Goal: Task Accomplishment & Management: Use online tool/utility

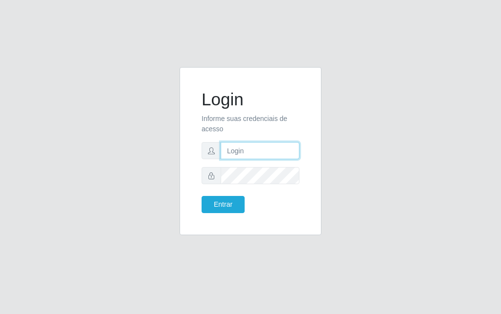
click at [246, 154] on input "text" at bounding box center [260, 150] width 79 height 17
type input "luiz@divinofogao"
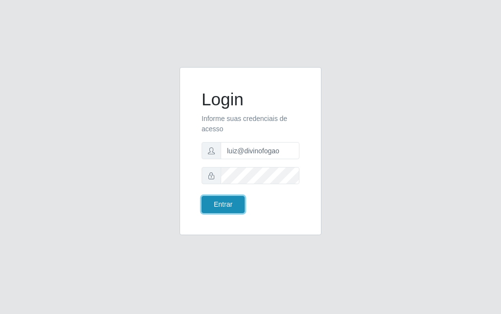
click at [216, 201] on button "Entrar" at bounding box center [223, 204] width 43 height 17
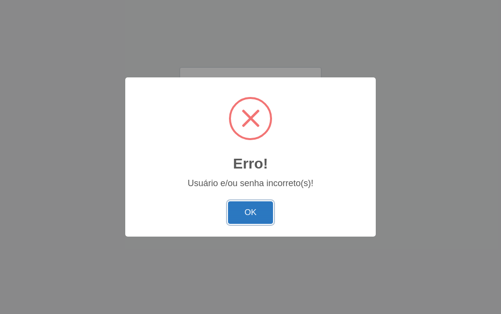
click at [259, 206] on button "OK" at bounding box center [251, 212] width 46 height 23
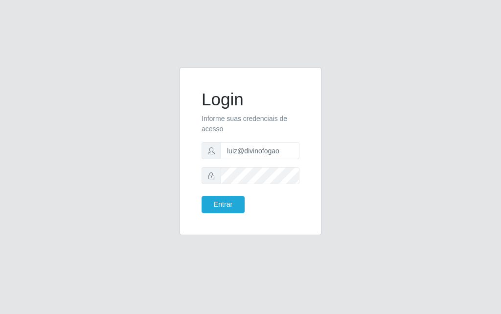
click at [268, 166] on form "Login Informe suas credenciais de acesso [PERSON_NAME] Entrar" at bounding box center [251, 151] width 98 height 124
click at [226, 198] on button "Entrar" at bounding box center [223, 204] width 43 height 17
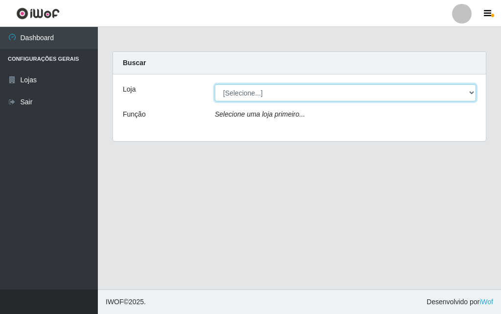
click at [306, 95] on select "[Selecione...] Divino Fogão" at bounding box center [345, 92] width 261 height 17
select select "499"
click at [215, 84] on select "[Selecione...] Divino Fogão" at bounding box center [345, 92] width 261 height 17
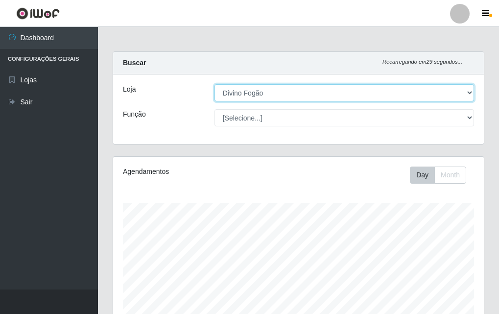
scroll to position [203, 371]
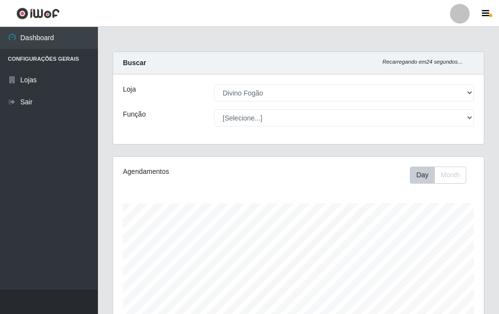
click at [321, 159] on div "Agendamentos Day Month" at bounding box center [298, 258] width 371 height 203
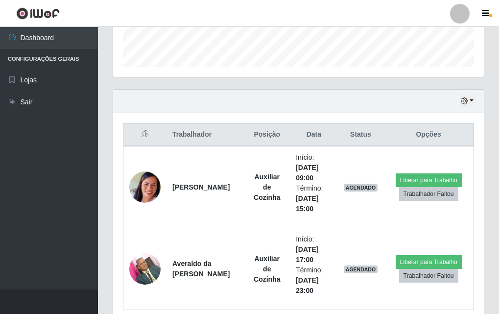
scroll to position [326, 0]
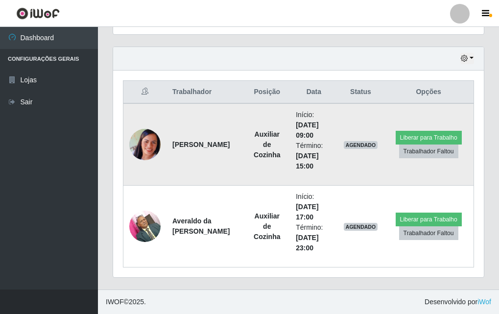
click at [142, 152] on img at bounding box center [144, 144] width 31 height 31
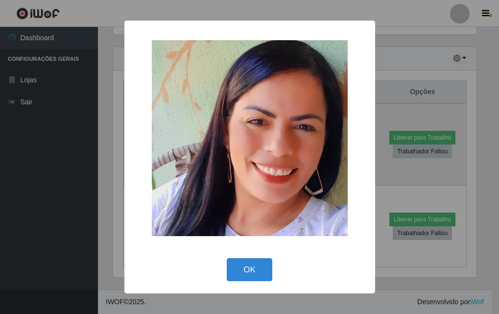
scroll to position [203, 366]
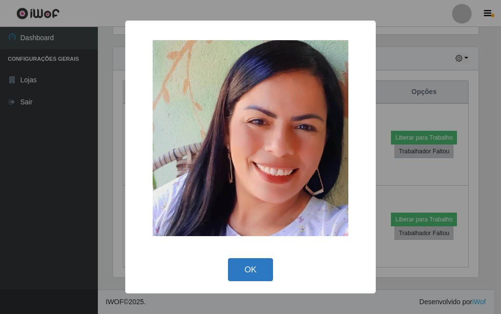
click at [255, 271] on button "OK" at bounding box center [251, 269] width 46 height 23
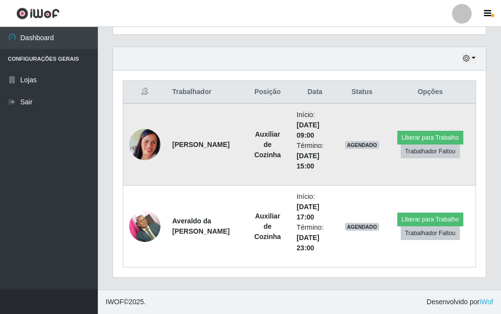
scroll to position [203, 371]
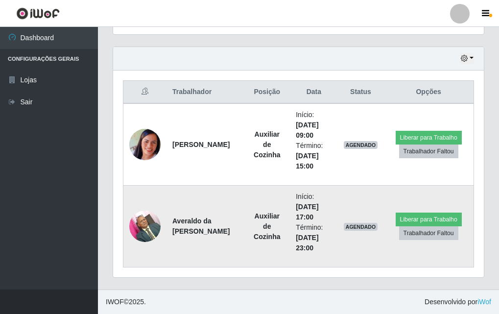
click at [154, 221] on img at bounding box center [144, 226] width 31 height 42
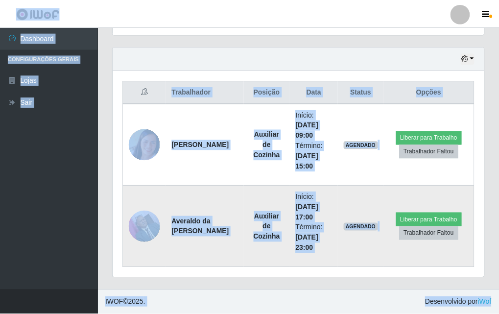
scroll to position [203, 366]
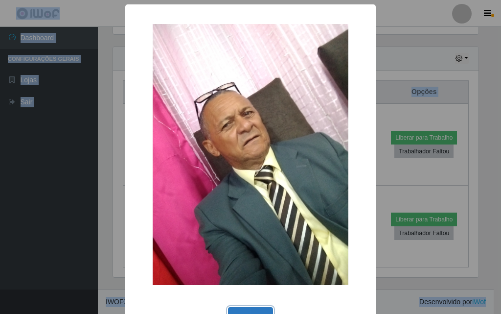
click at [247, 308] on button "OK" at bounding box center [251, 318] width 46 height 23
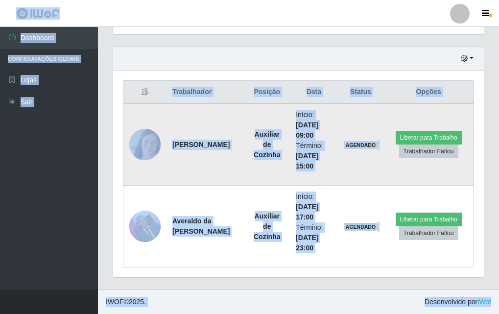
scroll to position [203, 371]
